Goal: Information Seeking & Learning: Understand process/instructions

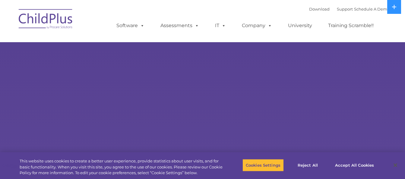
select select "MEDIUM"
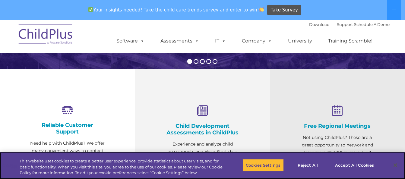
scroll to position [184, 0]
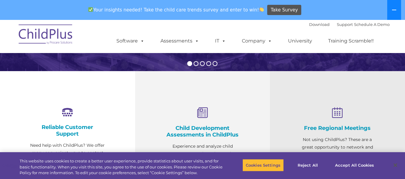
click at [395, 10] on icon at bounding box center [394, 10] width 4 height 1
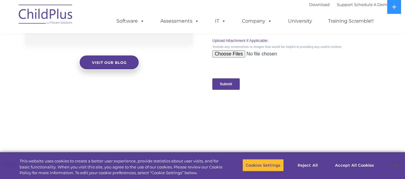
scroll to position [674, 0]
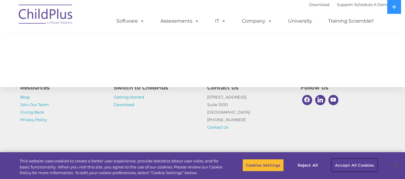
click at [351, 166] on button "Accept All Cookies" at bounding box center [353, 165] width 45 height 13
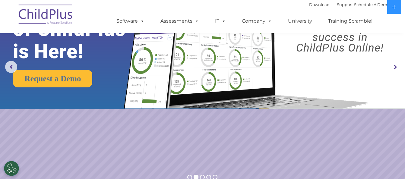
scroll to position [0, 0]
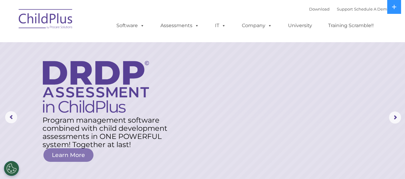
drag, startPoint x: 233, startPoint y: 2, endPoint x: 233, endPoint y: 46, distance: 44.9
click at [233, 46] on rs-layer at bounding box center [202, 117] width 405 height 235
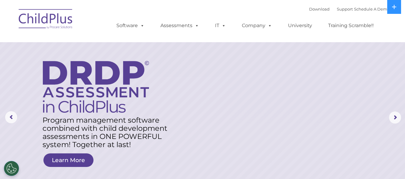
click at [45, 16] on img at bounding box center [46, 20] width 60 height 30
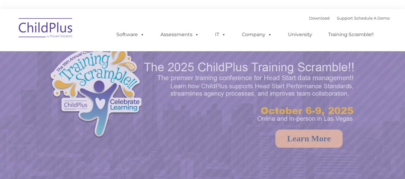
select select "MEDIUM"
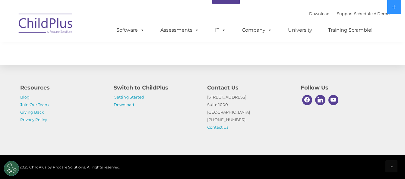
scroll to position [719, 0]
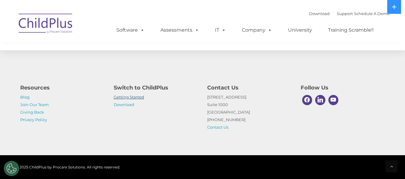
click at [140, 97] on link "Getting Started" at bounding box center [129, 97] width 30 height 5
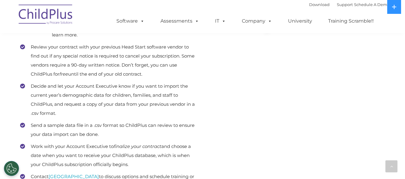
scroll to position [272, 0]
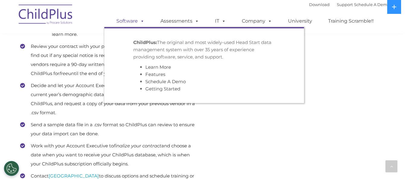
click at [138, 20] on span at bounding box center [141, 21] width 7 height 6
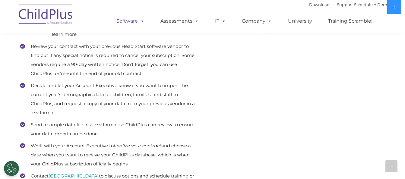
click at [138, 21] on span at bounding box center [141, 21] width 7 height 6
click at [355, 54] on div "Start the ball rolling As soon as you make the choice to switch to ChildPlus, y…" at bounding box center [203, 36] width 374 height 371
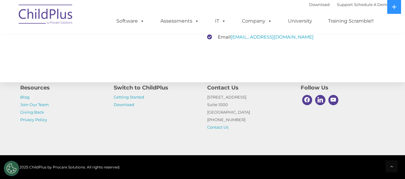
scroll to position [992, 0]
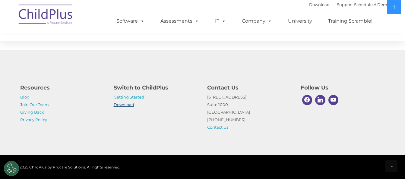
click at [129, 106] on link "Download" at bounding box center [124, 104] width 20 height 5
